Goal: Transaction & Acquisition: Download file/media

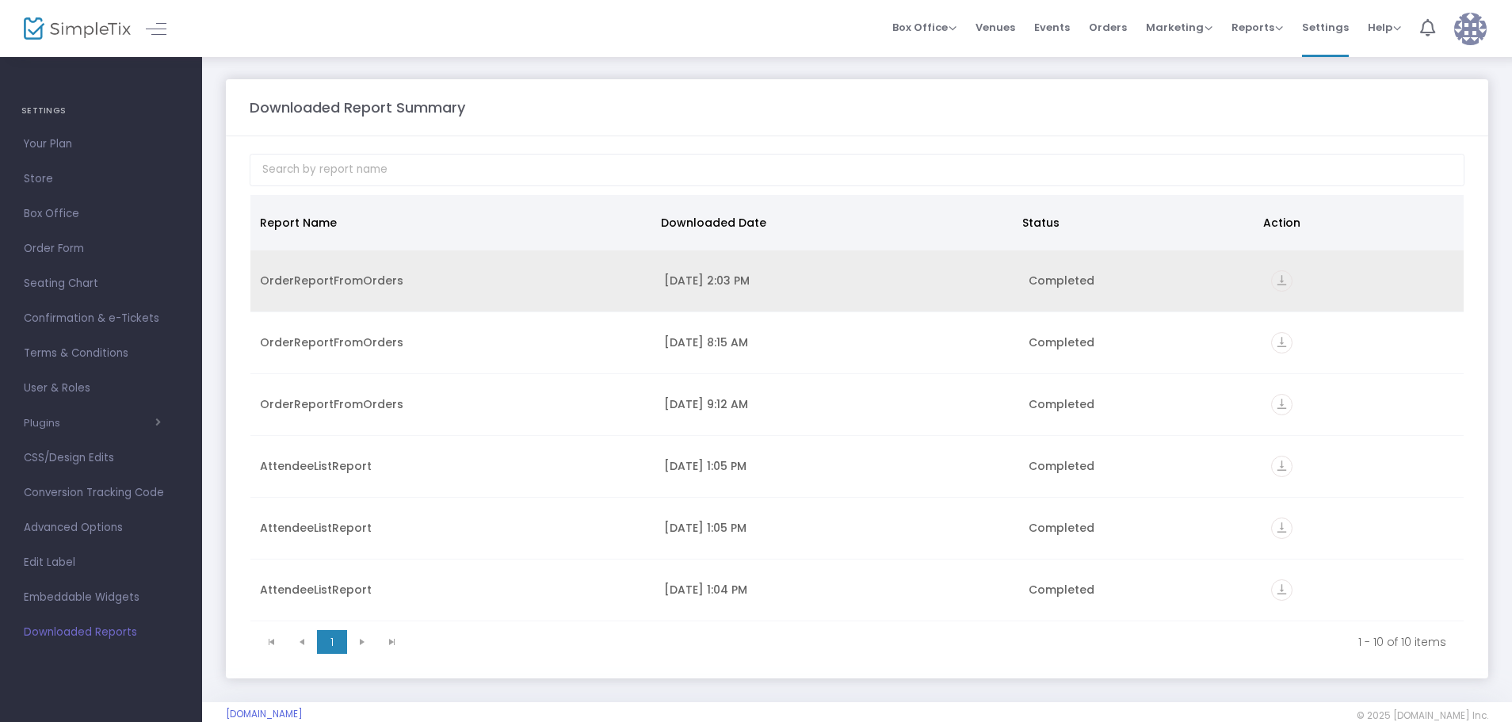
click at [1271, 285] on icon "vertical_align_bottom" at bounding box center [1281, 280] width 21 height 21
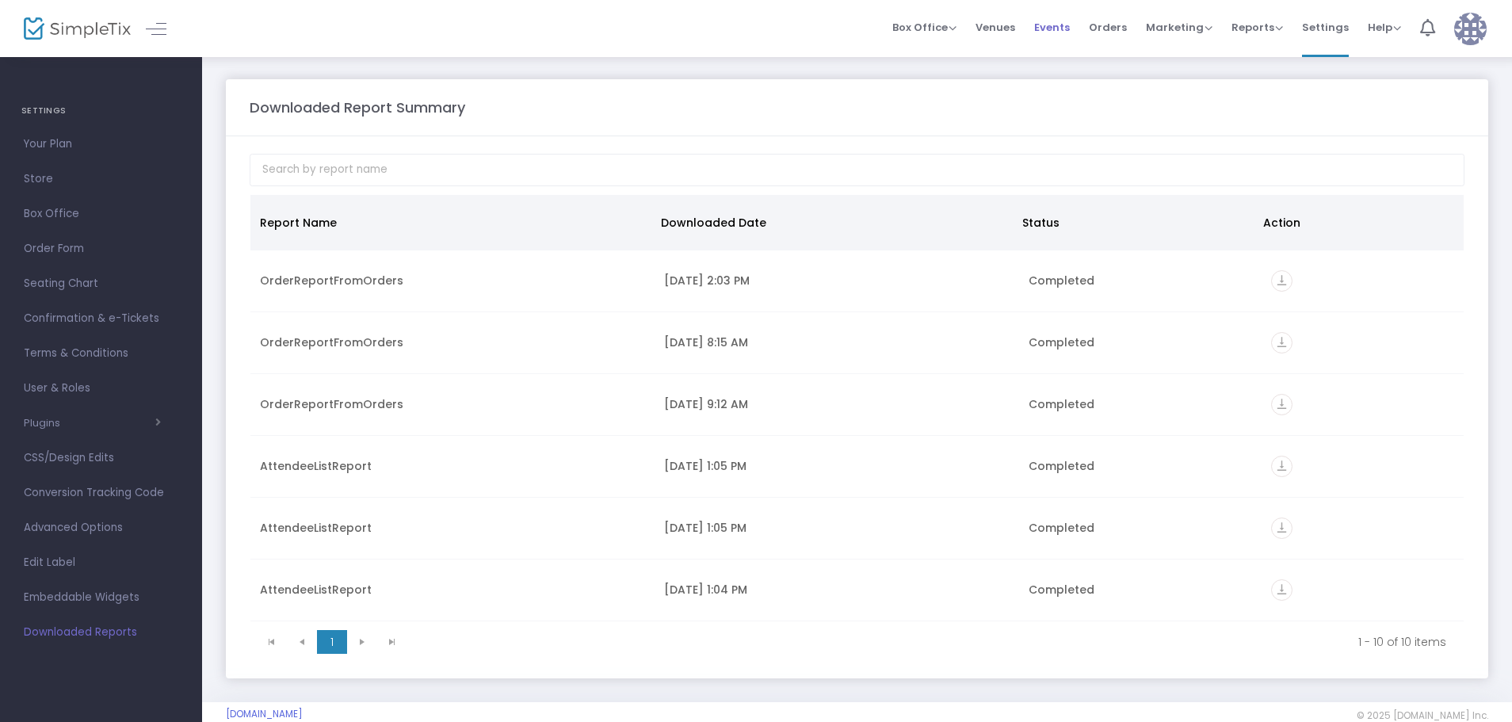
click at [1050, 34] on span "Events" at bounding box center [1052, 27] width 36 height 40
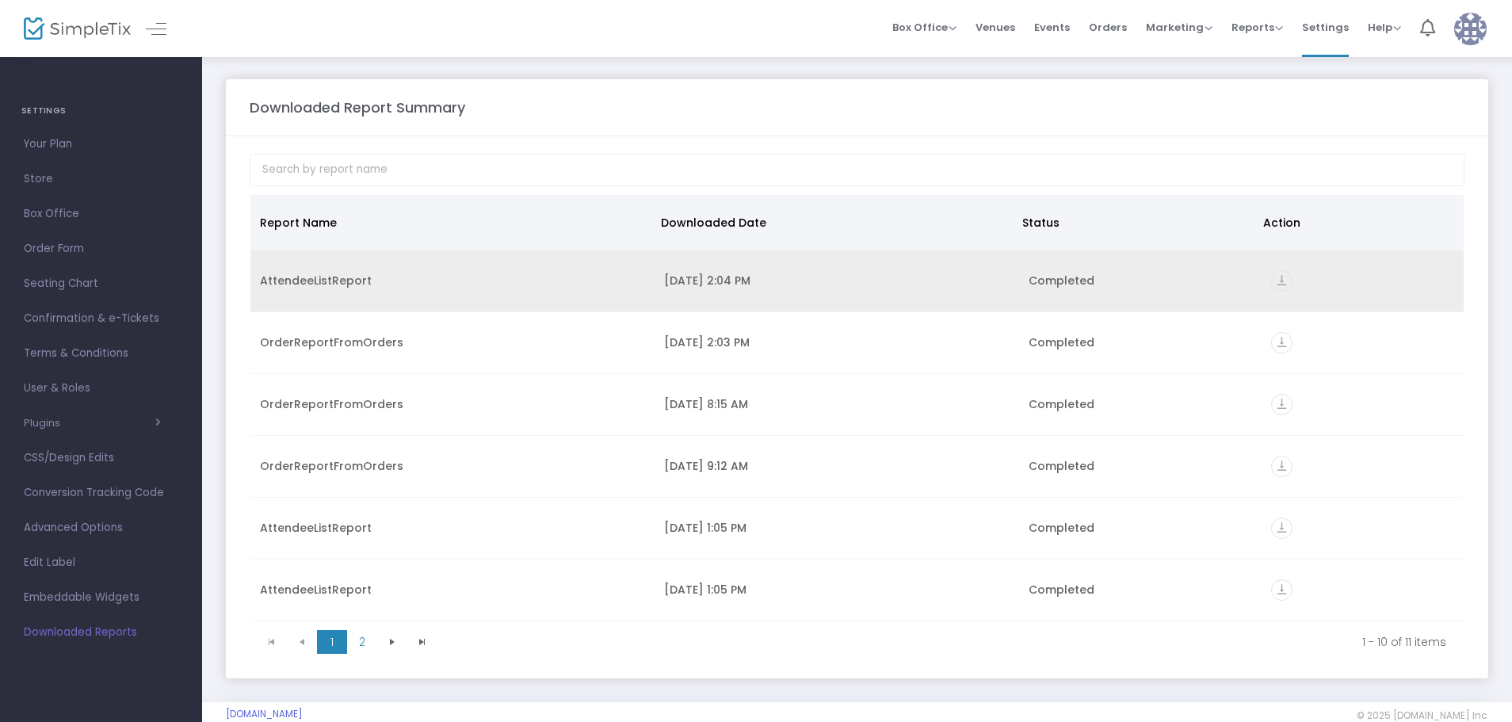
click at [1273, 284] on icon "vertical_align_bottom" at bounding box center [1281, 280] width 21 height 21
